Goal: Task Accomplishment & Management: Use online tool/utility

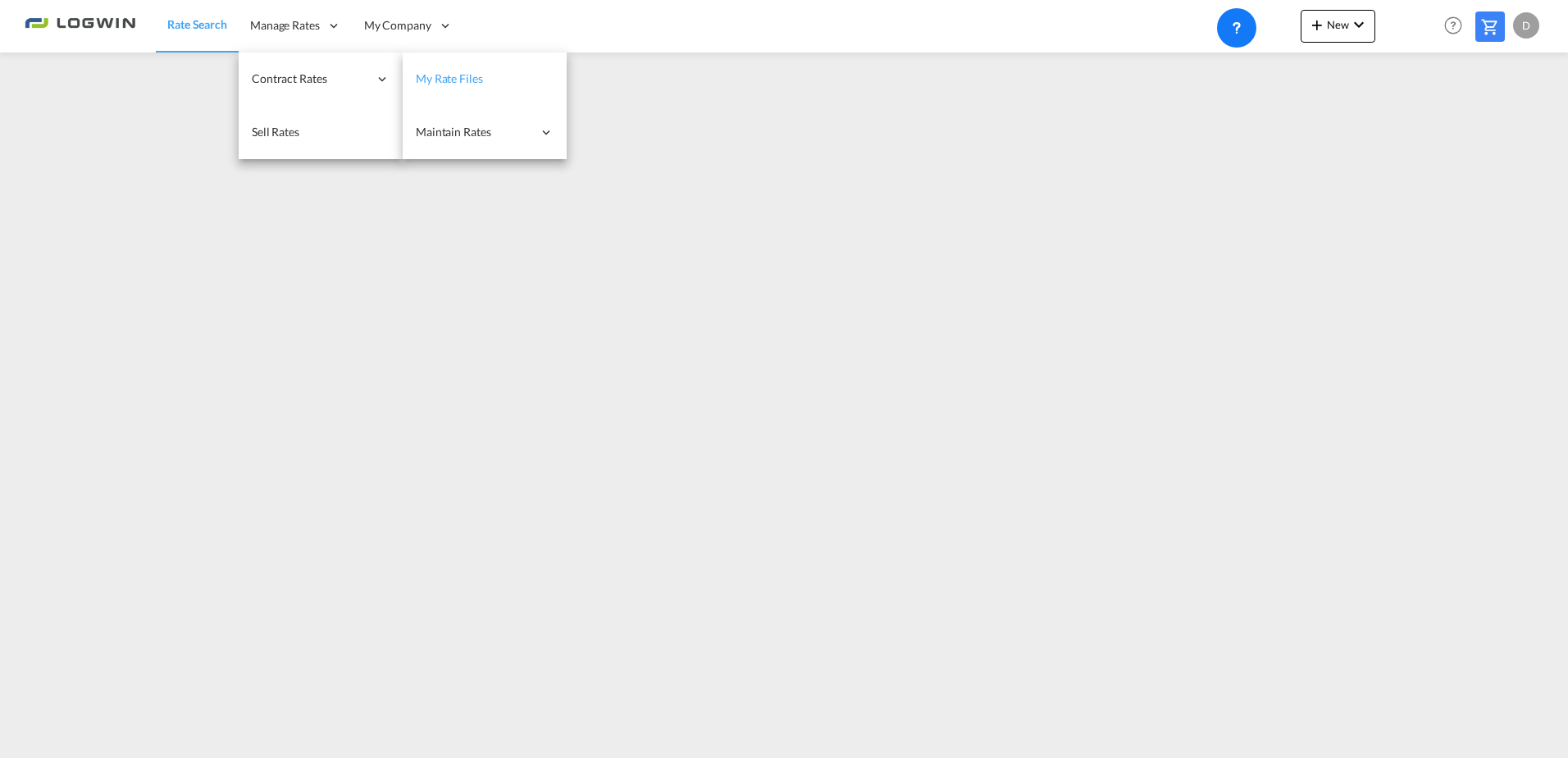
click at [459, 82] on span "My Rate Files" at bounding box center [449, 78] width 67 height 13
click at [497, 77] on link "My Rate Files" at bounding box center [484, 79] width 164 height 53
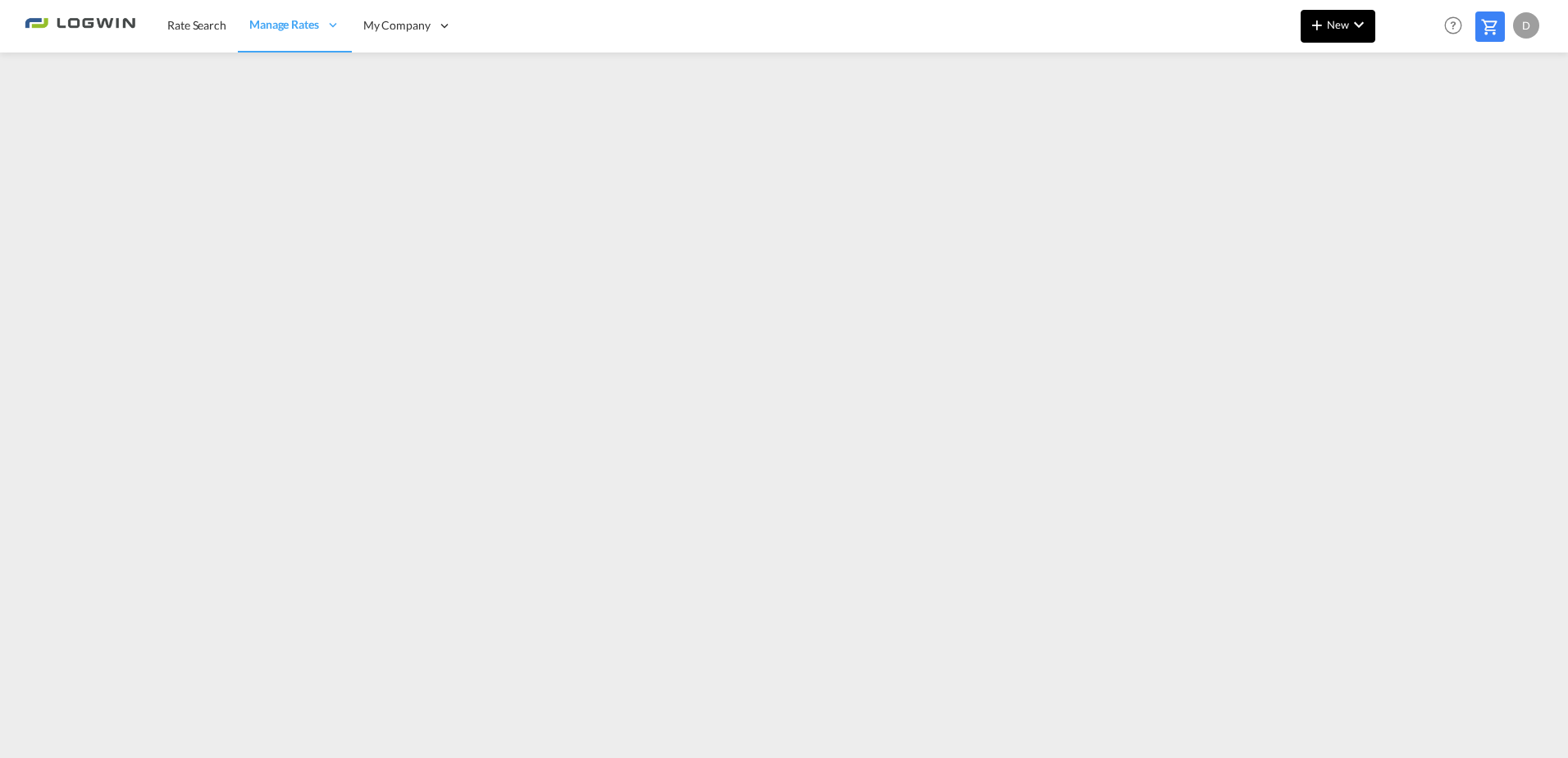
click at [1323, 18] on md-icon "icon-plus 400-fg" at bounding box center [1317, 24] width 19 height 19
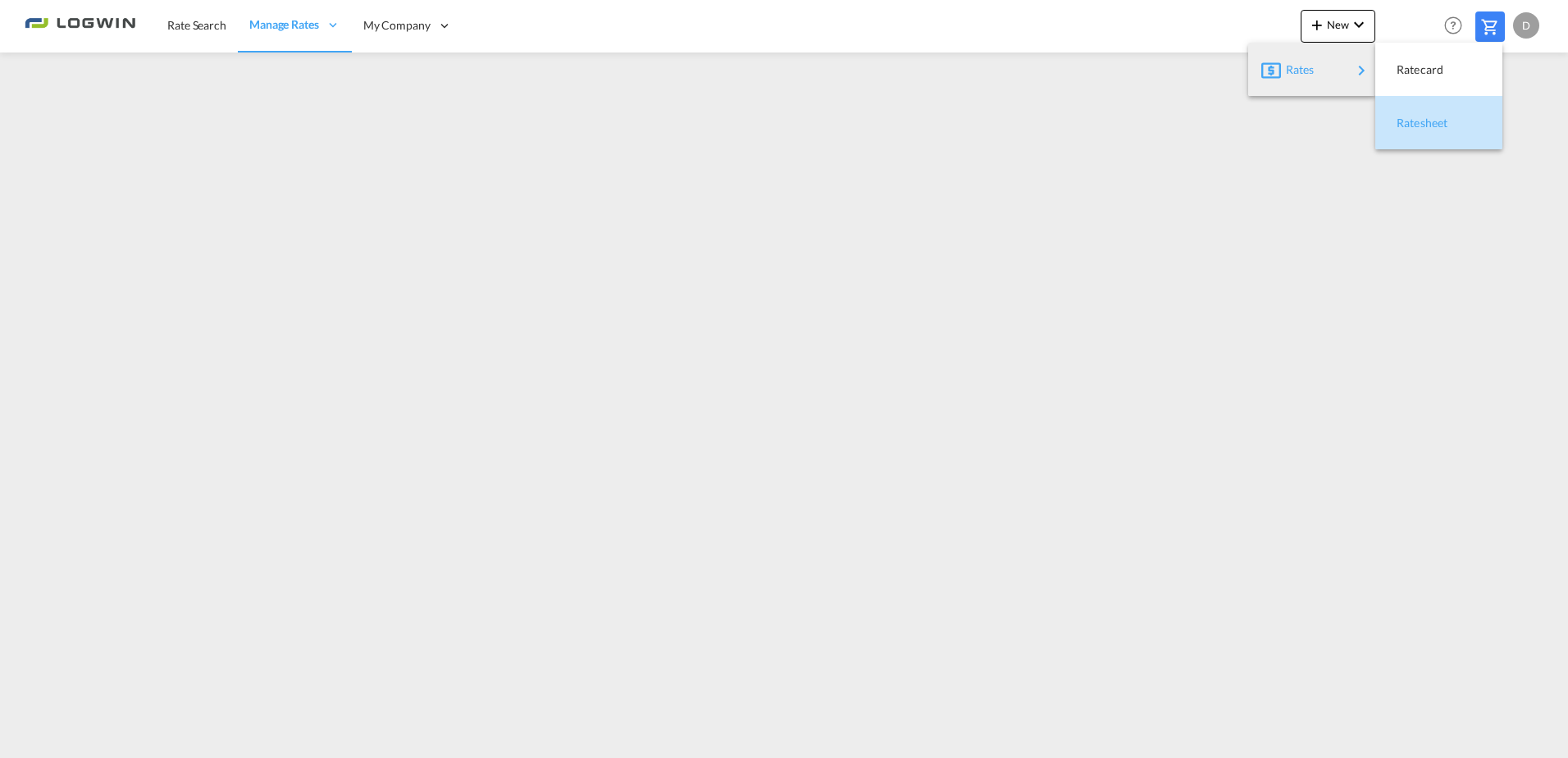
click at [1415, 120] on span "Ratesheet" at bounding box center [1405, 123] width 18 height 33
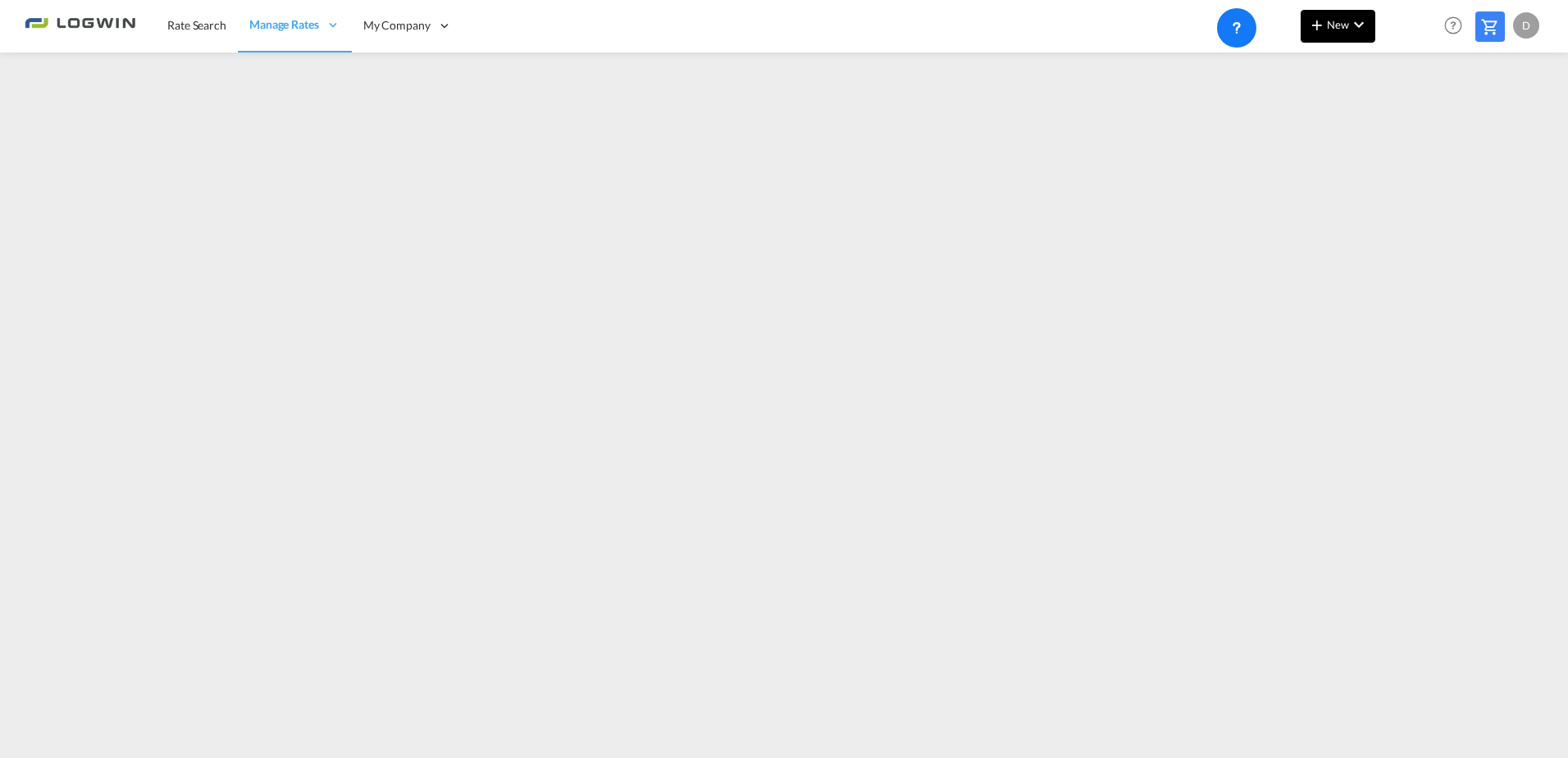
click at [1344, 22] on span "New" at bounding box center [1338, 25] width 62 height 13
click at [1415, 118] on span "Ratesheet" at bounding box center [1405, 123] width 18 height 33
